Goal: Transaction & Acquisition: Book appointment/travel/reservation

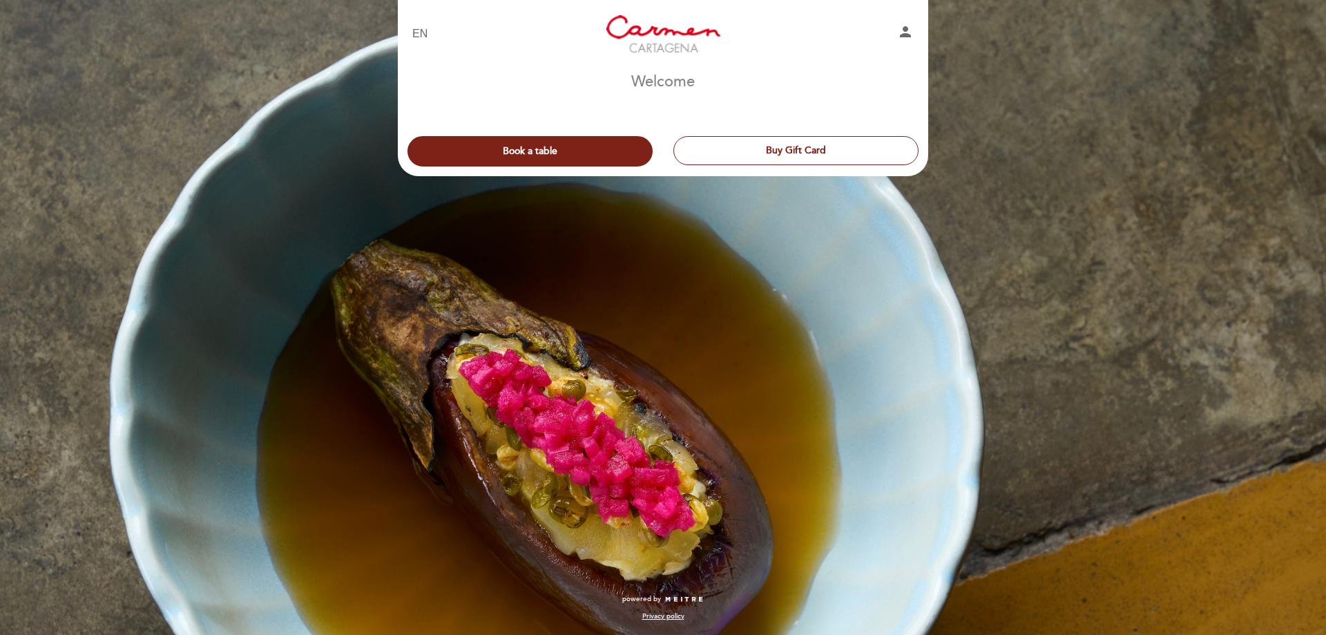
click at [562, 146] on button "Book a table" at bounding box center [530, 151] width 245 height 30
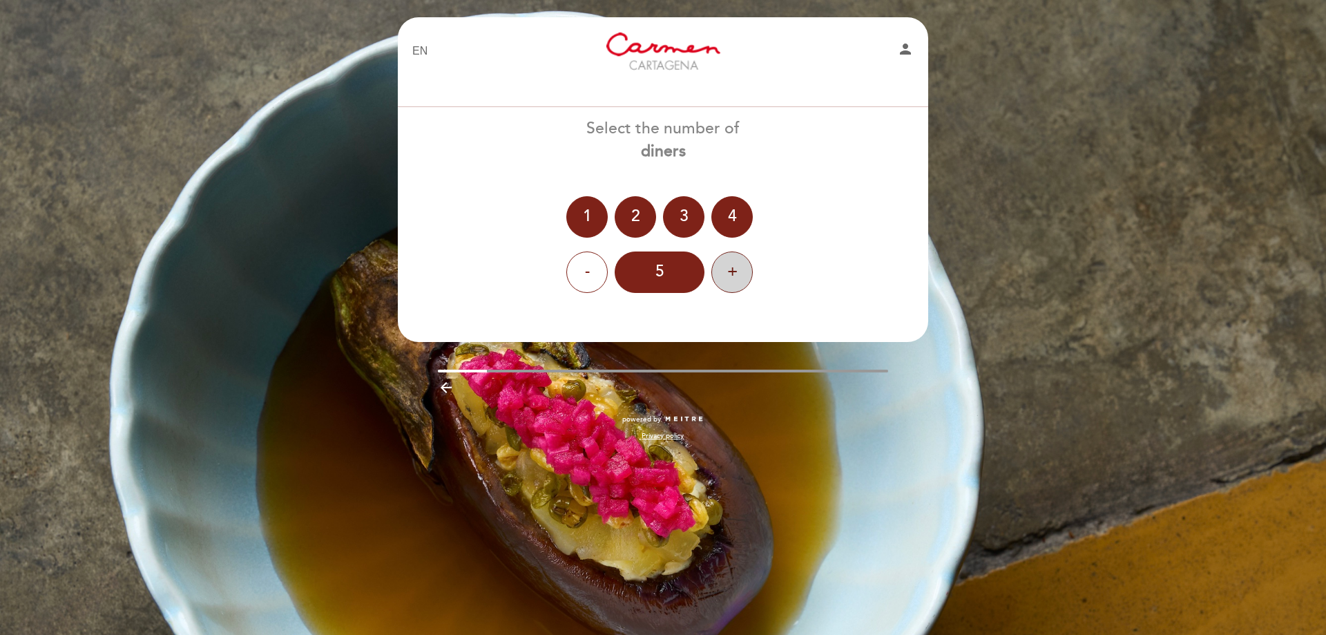
click at [745, 273] on div "+" at bounding box center [731, 271] width 41 height 41
click at [738, 277] on div "+" at bounding box center [731, 271] width 41 height 41
click at [681, 320] on header "EN ES PT [PERSON_NAME][GEOGRAPHIC_DATA] person Welcome Welcome, Change user Boo…" at bounding box center [663, 179] width 531 height 325
click at [667, 286] on div "8" at bounding box center [660, 271] width 90 height 41
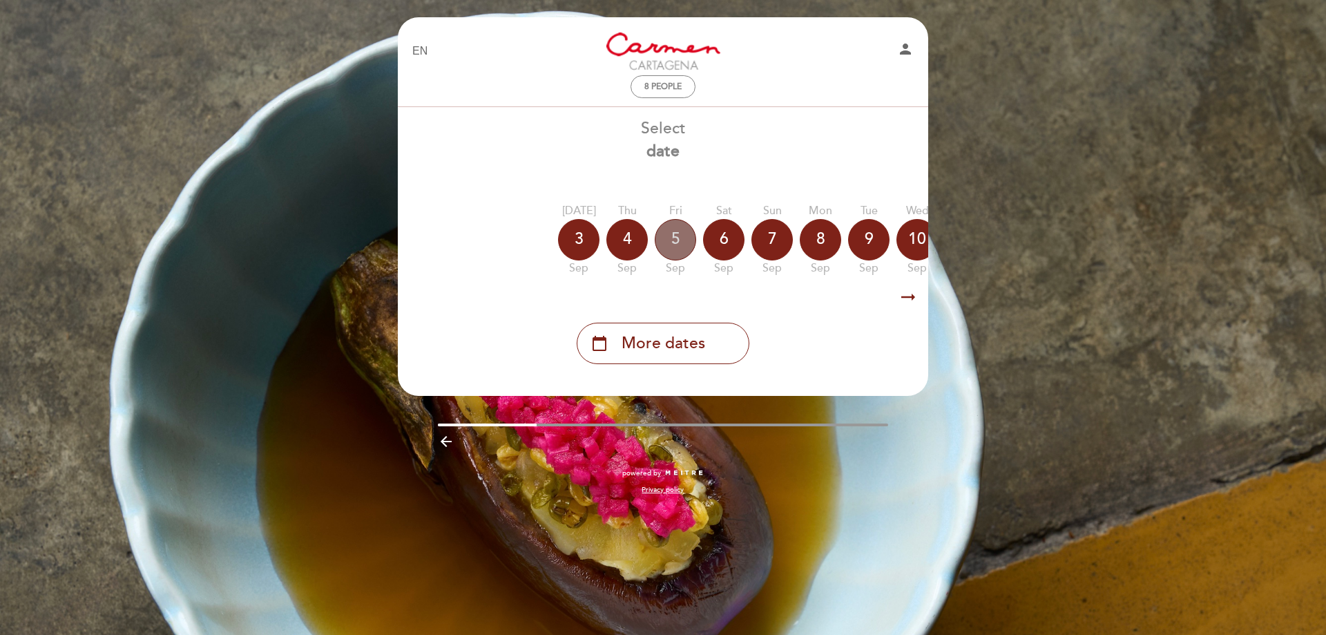
click at [678, 241] on div "5" at bounding box center [675, 239] width 41 height 41
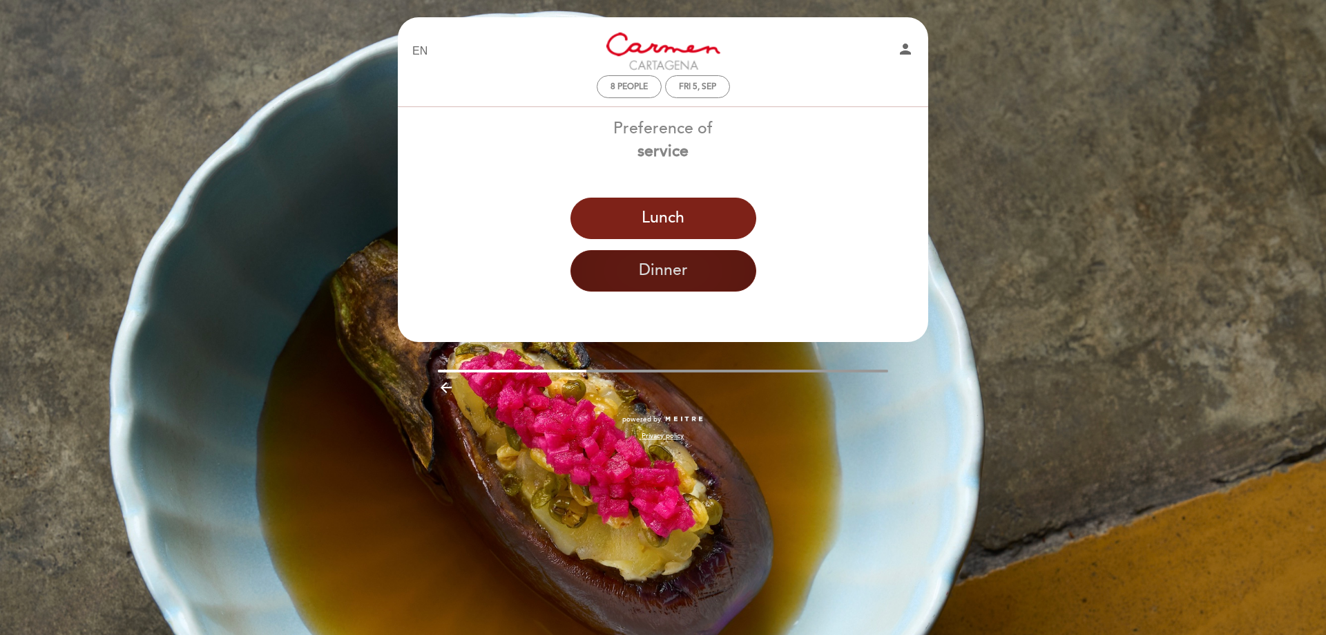
click at [670, 276] on button "Dinner" at bounding box center [664, 270] width 186 height 41
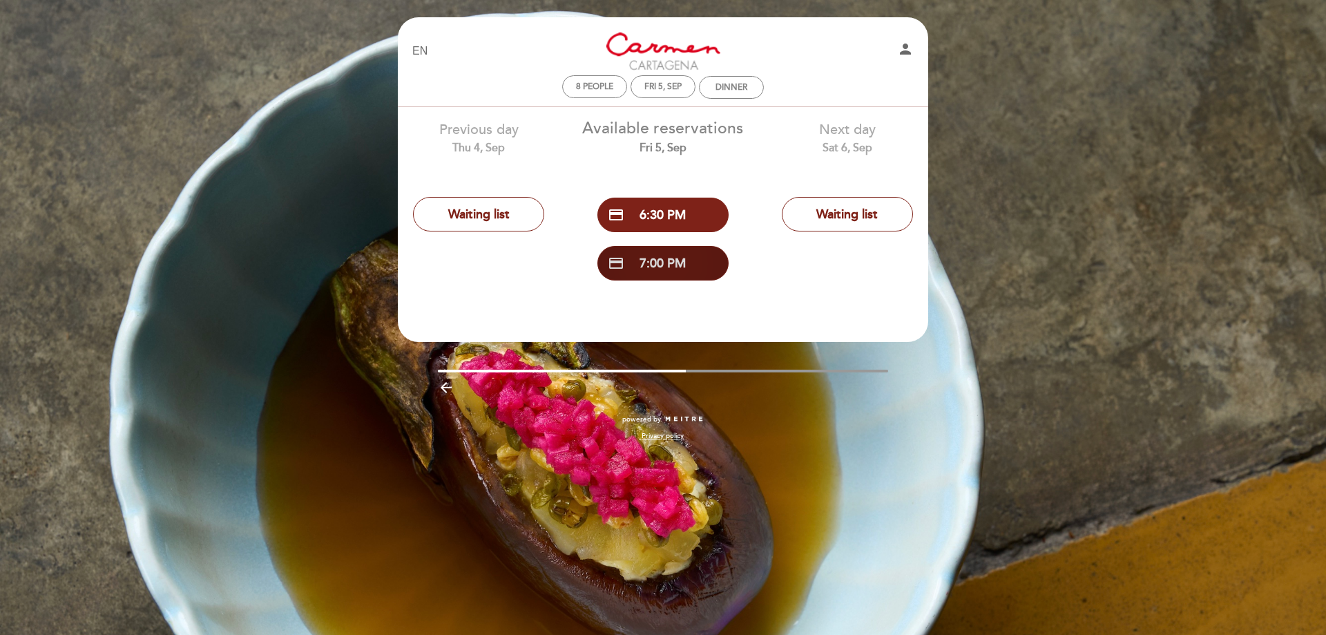
click at [656, 264] on button "credit_card 7:00 PM" at bounding box center [663, 263] width 131 height 35
